Goal: Transaction & Acquisition: Obtain resource

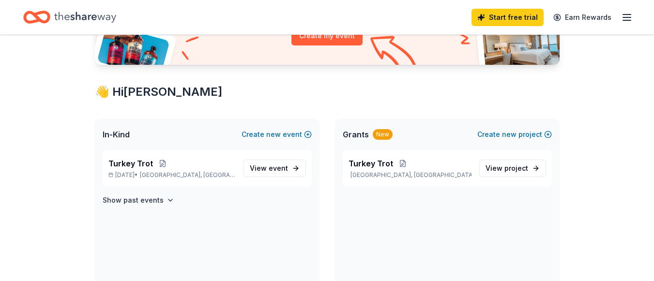
scroll to position [145, 0]
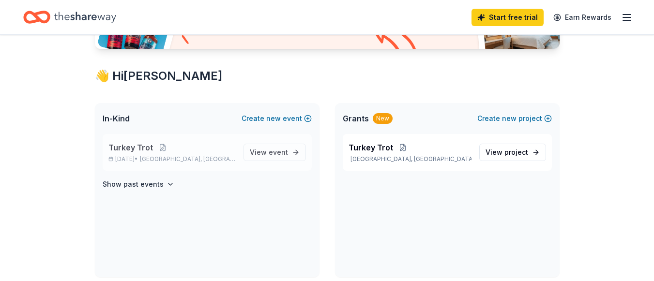
click at [125, 149] on span "Turkey Trot" at bounding box center [130, 148] width 45 height 12
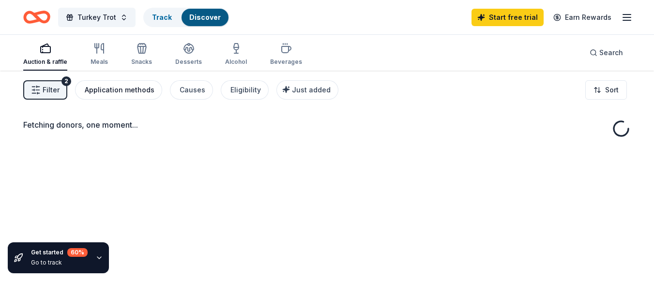
click at [111, 89] on div "Application methods" at bounding box center [120, 90] width 70 height 12
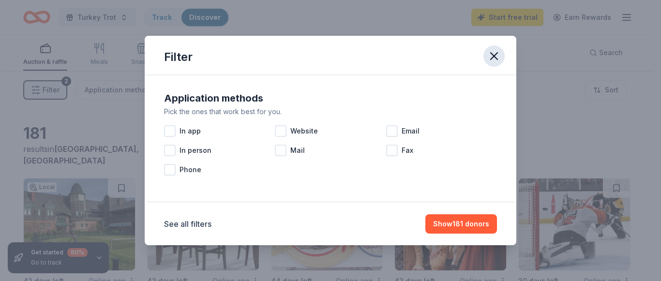
click at [489, 59] on icon "button" at bounding box center [494, 56] width 14 height 14
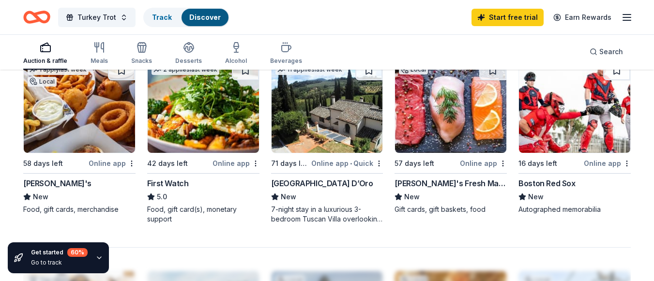
scroll to position [677, 0]
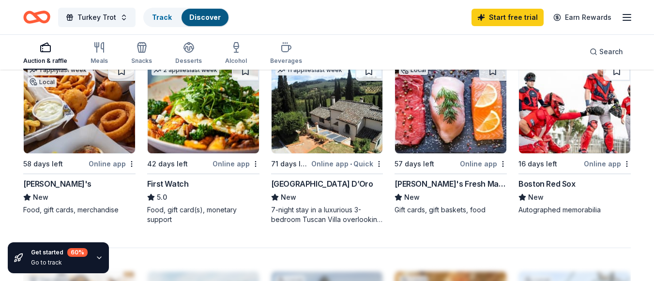
click at [104, 165] on div "Online app" at bounding box center [112, 164] width 47 height 12
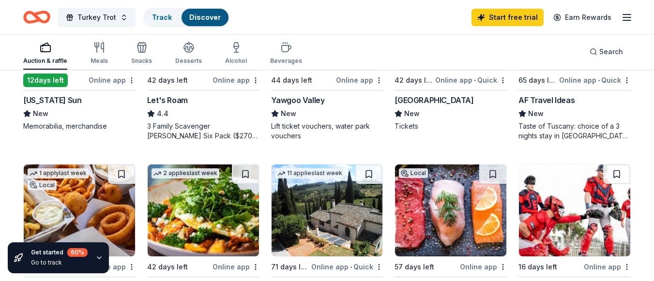
scroll to position [532, 0]
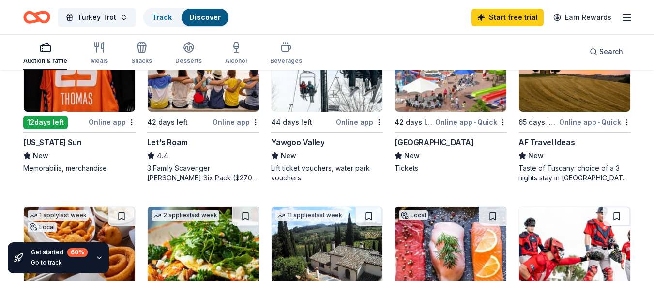
click at [309, 141] on div "Yawgoo Valley" at bounding box center [298, 142] width 54 height 12
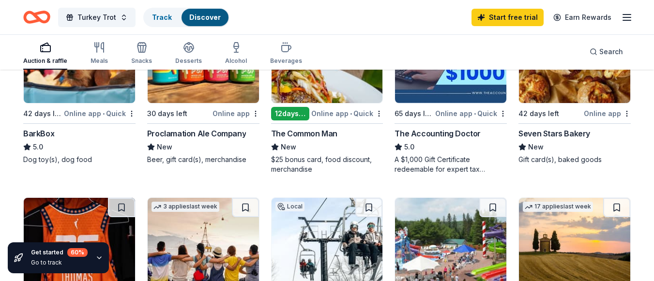
scroll to position [339, 0]
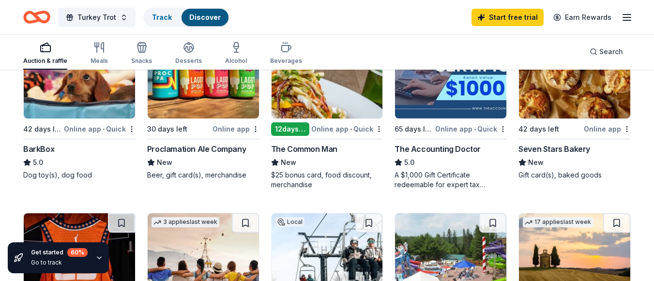
click at [298, 147] on div "The Common Man" at bounding box center [304, 149] width 66 height 12
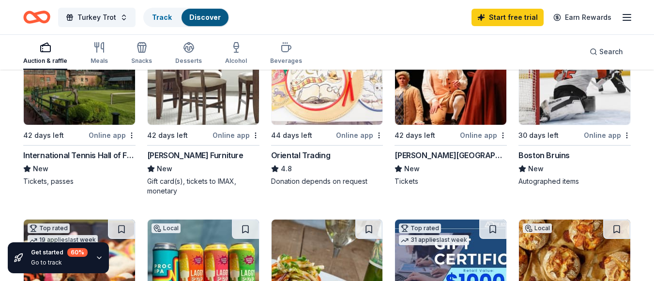
scroll to position [145, 0]
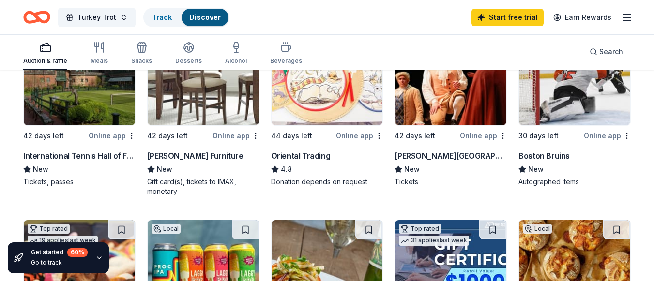
click at [117, 136] on div "Online app" at bounding box center [112, 136] width 47 height 12
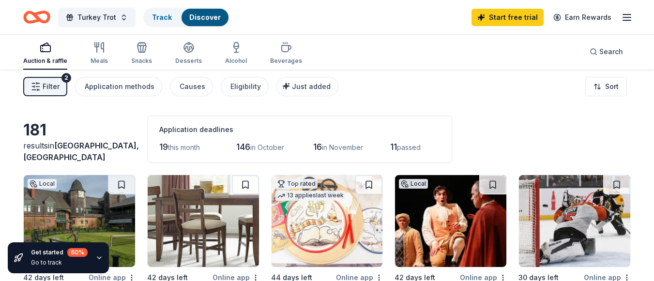
scroll to position [0, 0]
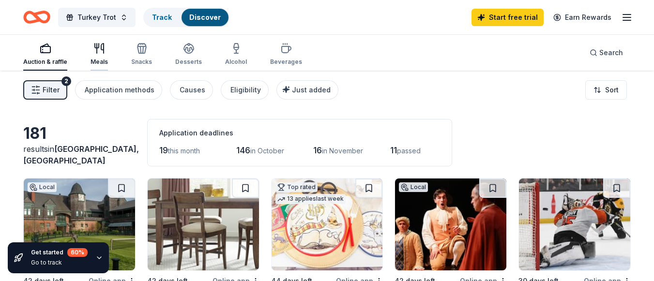
click at [96, 60] on div "Meals" at bounding box center [98, 62] width 17 height 8
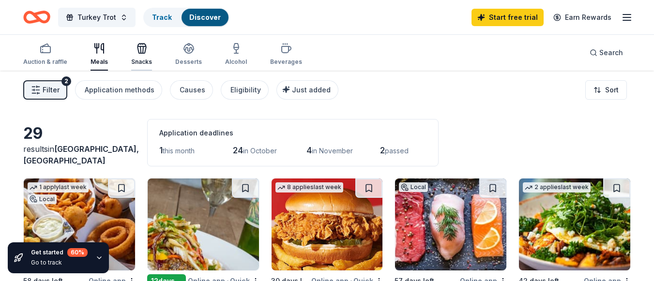
click at [137, 48] on icon "button" at bounding box center [142, 49] width 12 height 12
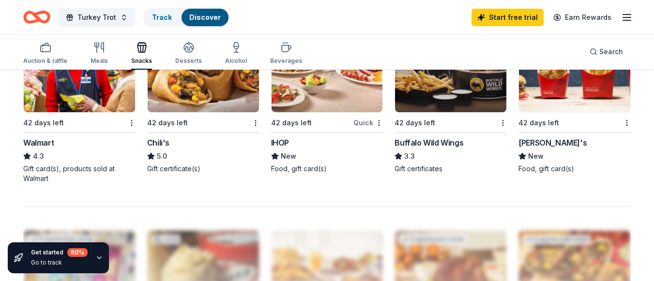
scroll to position [726, 0]
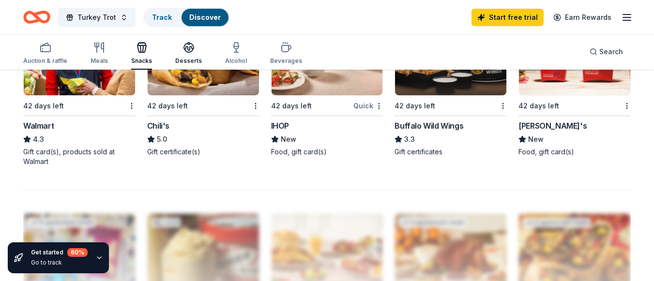
click at [188, 54] on div "Desserts" at bounding box center [188, 53] width 27 height 23
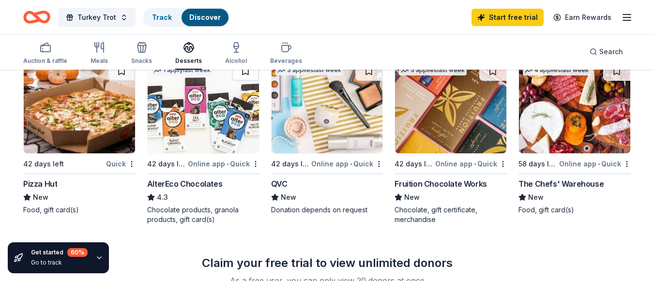
scroll to position [726, 0]
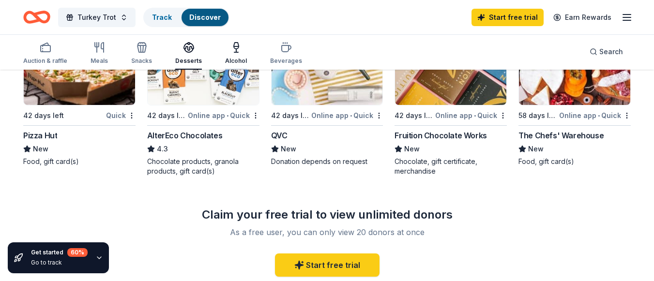
click at [235, 60] on div "Alcohol" at bounding box center [236, 61] width 22 height 8
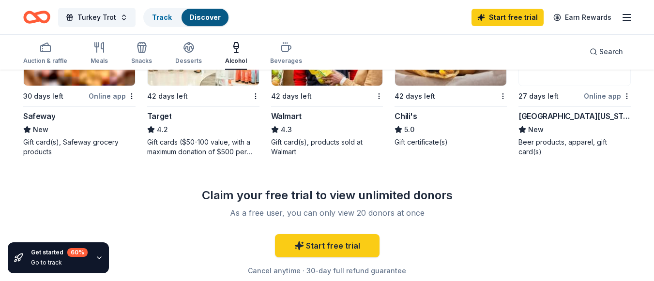
scroll to position [387, 0]
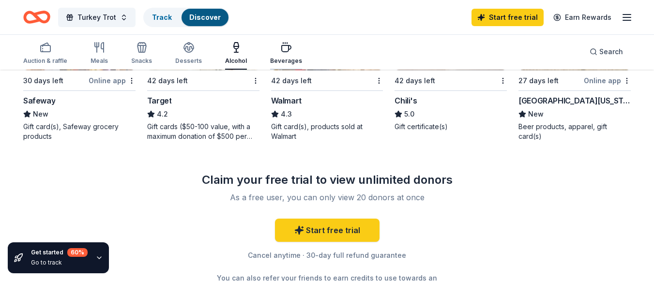
click at [281, 59] on div "Beverages" at bounding box center [286, 61] width 32 height 8
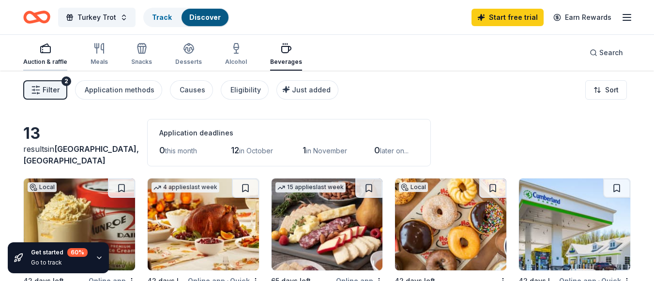
click at [30, 59] on div "Auction & raffle" at bounding box center [45, 62] width 44 height 8
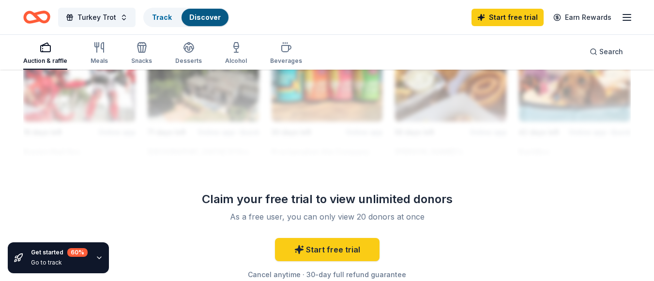
scroll to position [968, 0]
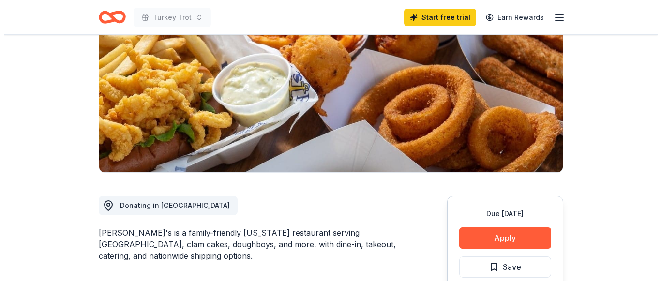
scroll to position [145, 0]
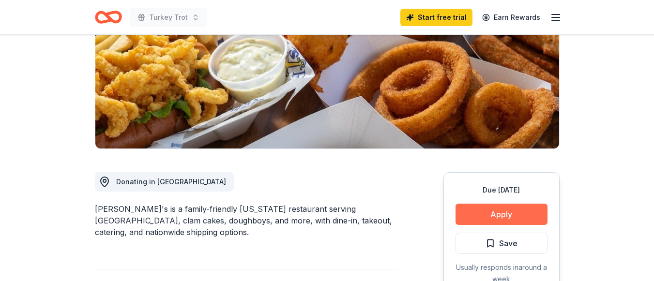
click at [533, 214] on button "Apply" at bounding box center [501, 214] width 92 height 21
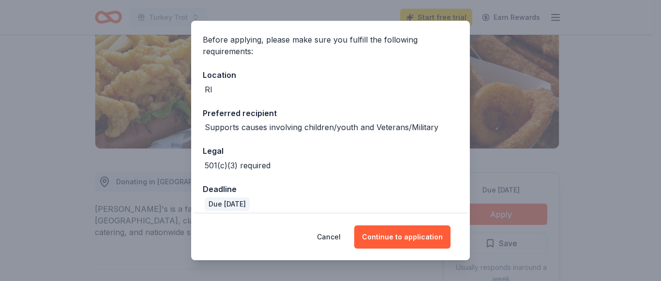
scroll to position [77, 0]
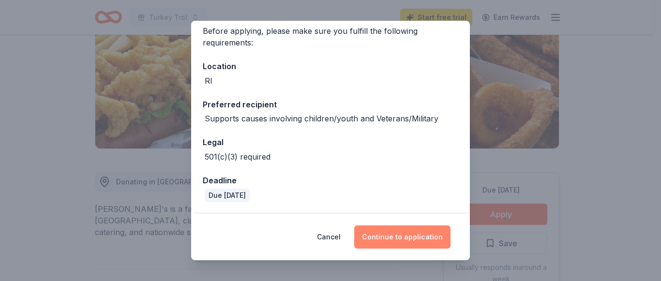
click at [405, 238] on button "Continue to application" at bounding box center [402, 236] width 96 height 23
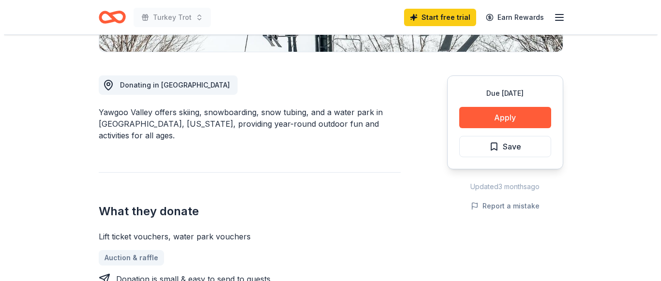
scroll to position [290, 0]
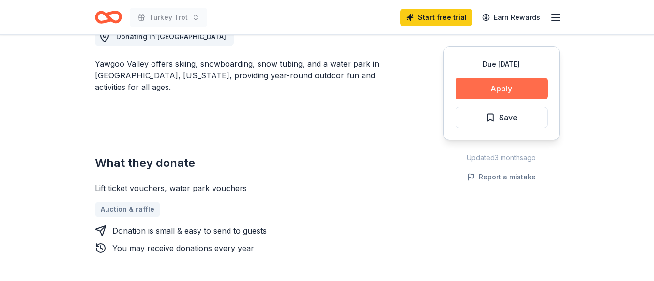
click at [511, 85] on button "Apply" at bounding box center [501, 88] width 92 height 21
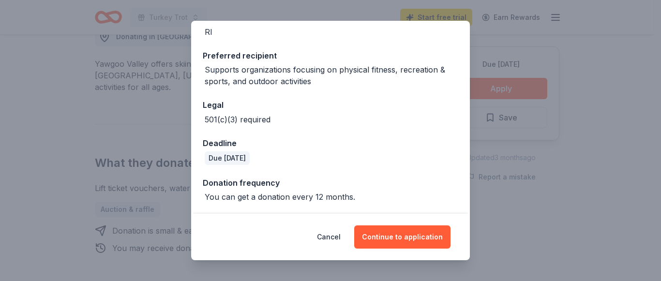
scroll to position [127, 0]
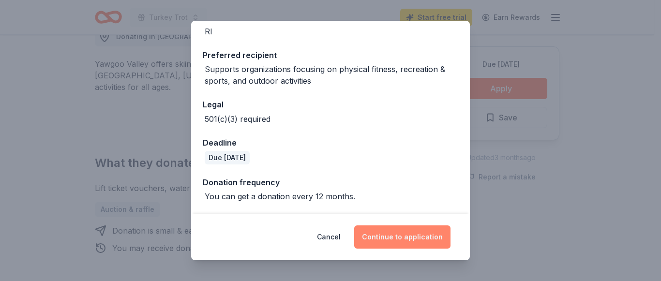
click at [403, 243] on button "Continue to application" at bounding box center [402, 236] width 96 height 23
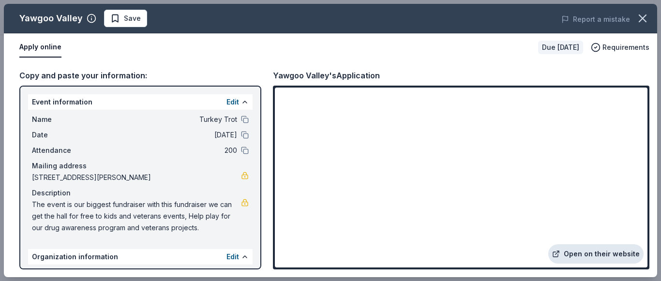
click at [595, 254] on link "Open on their website" at bounding box center [595, 253] width 95 height 19
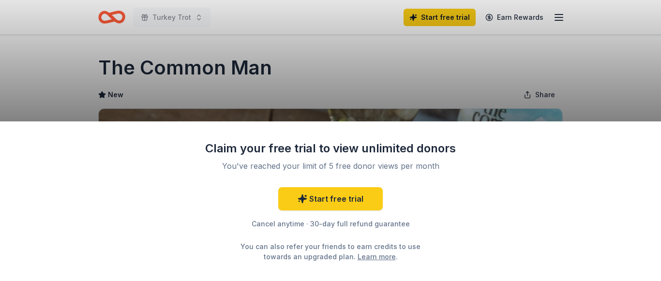
click at [296, 76] on div "Claim your free trial to view unlimited donors You've reached your limit of 5 f…" at bounding box center [330, 140] width 661 height 281
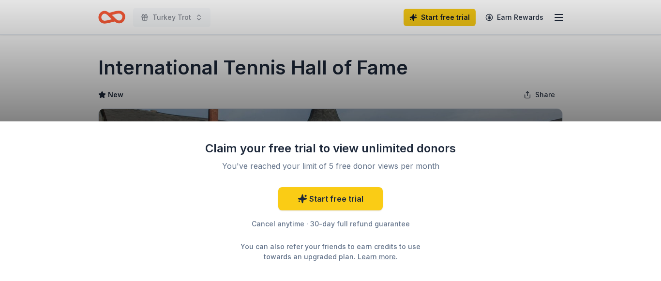
click at [440, 66] on div "Claim your free trial to view unlimited donors You've reached your limit of 5 f…" at bounding box center [330, 140] width 661 height 281
